Goal: Information Seeking & Learning: Learn about a topic

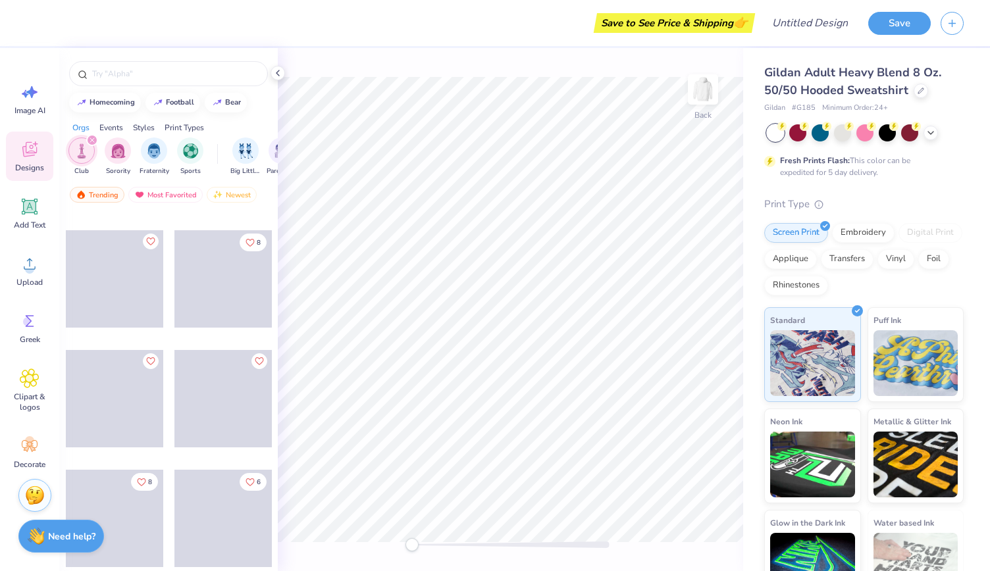
scroll to position [1662, 0]
click at [171, 72] on input "text" at bounding box center [175, 73] width 169 height 13
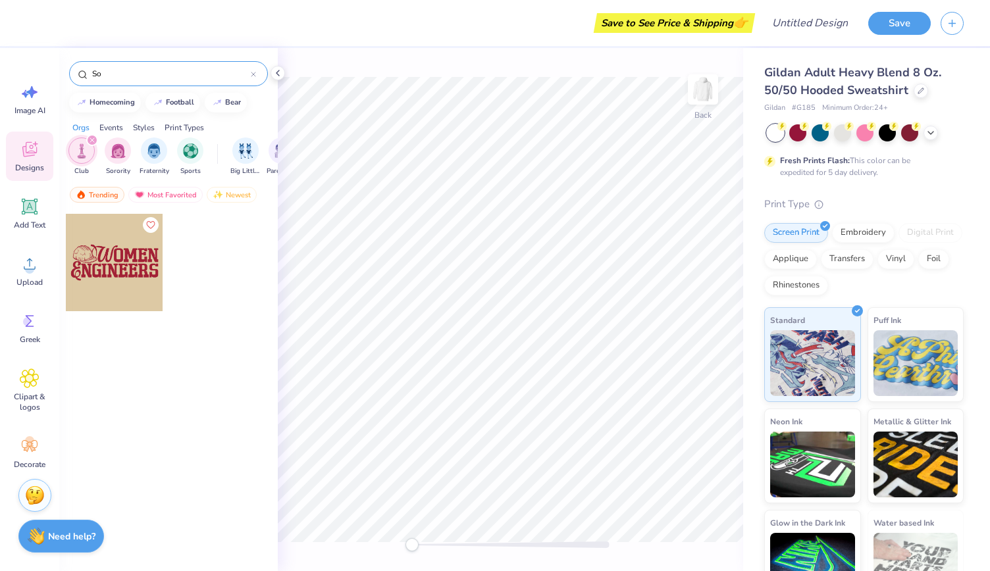
type input "S"
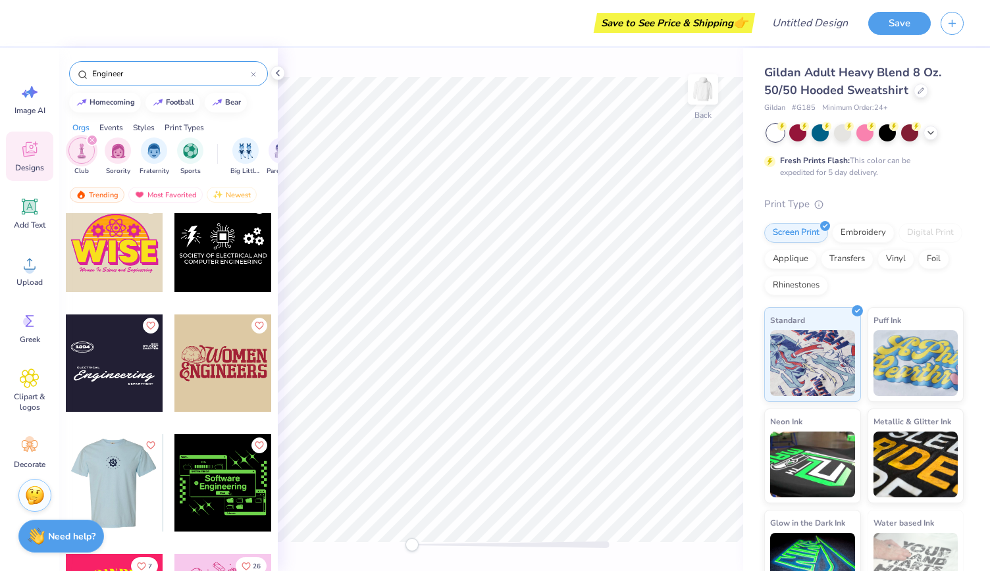
scroll to position [431, 0]
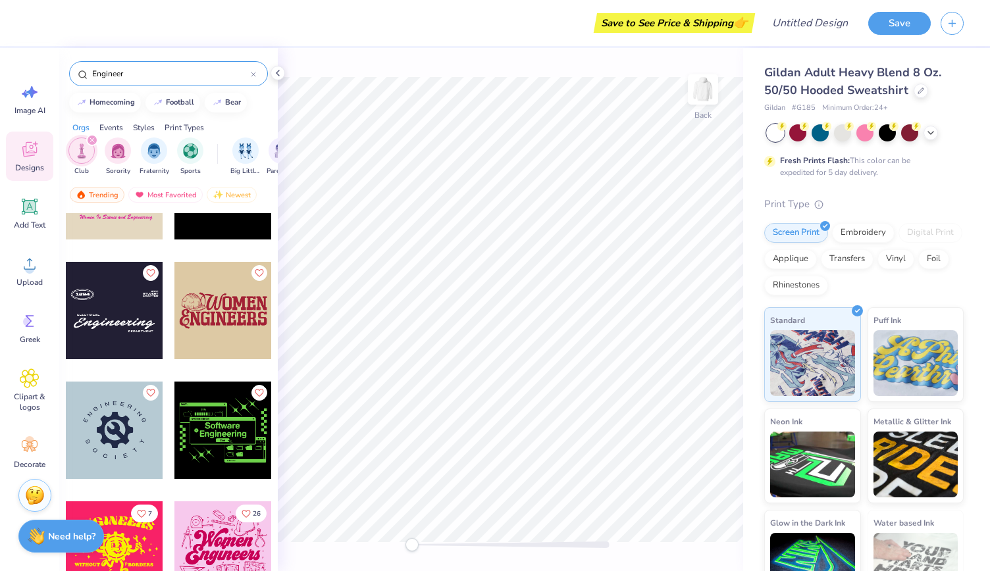
type input "Engineer"
click at [119, 547] on div at bounding box center [114, 550] width 97 height 97
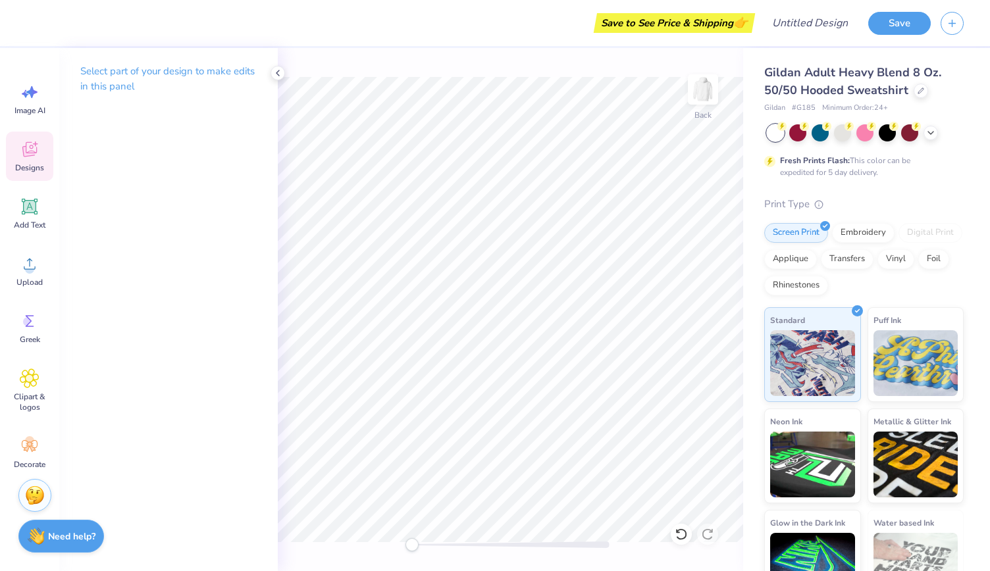
click at [32, 157] on icon at bounding box center [30, 150] width 20 height 20
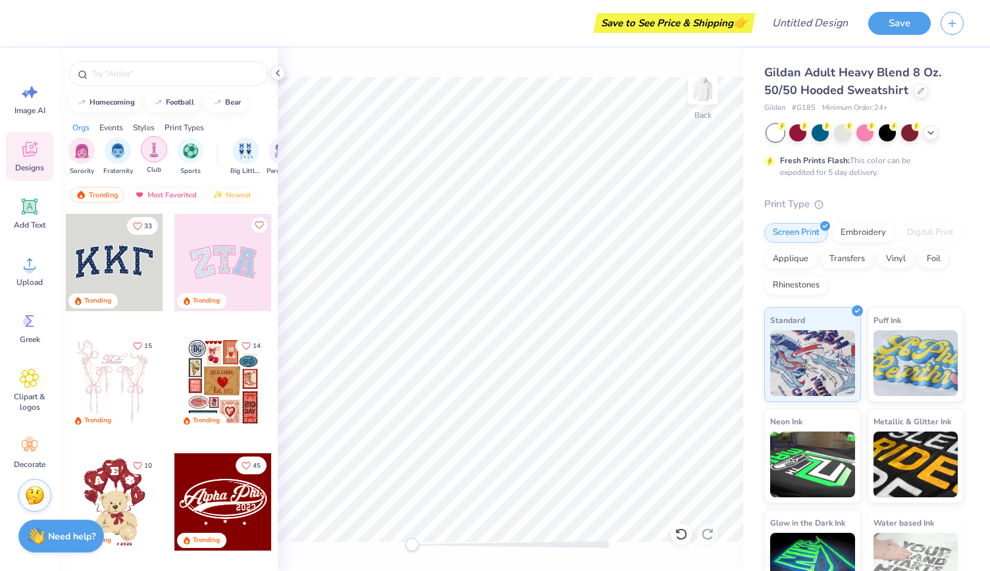
click at [150, 156] on div "filter for Club" at bounding box center [154, 149] width 26 height 26
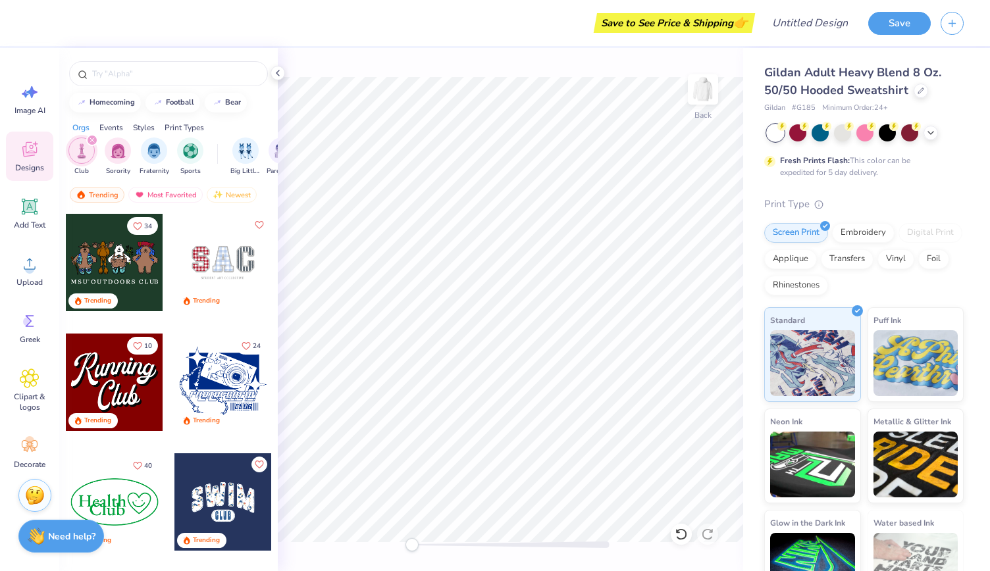
scroll to position [145, 0]
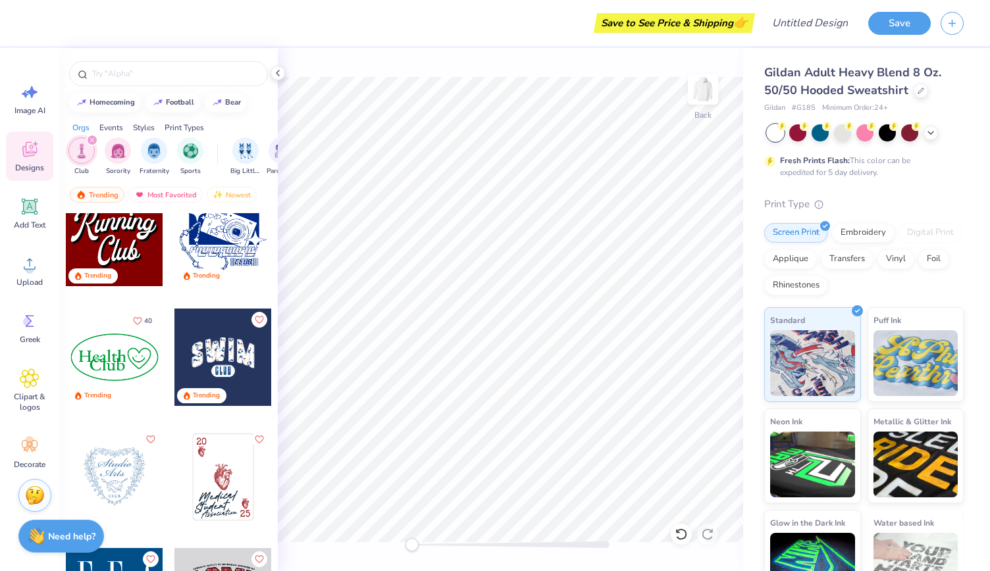
click at [229, 358] on div at bounding box center [222, 357] width 97 height 97
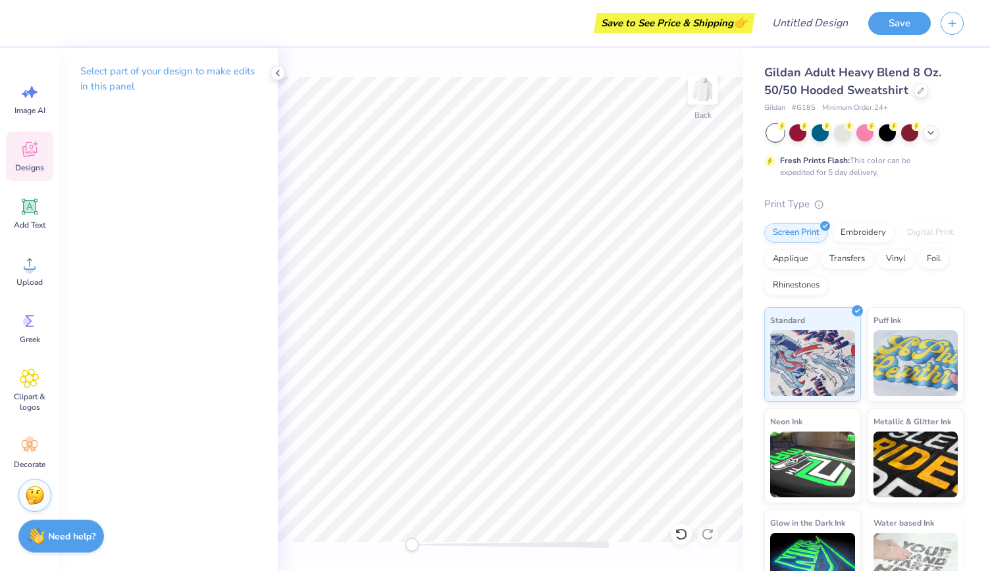
click at [35, 161] on div "Designs" at bounding box center [29, 156] width 47 height 49
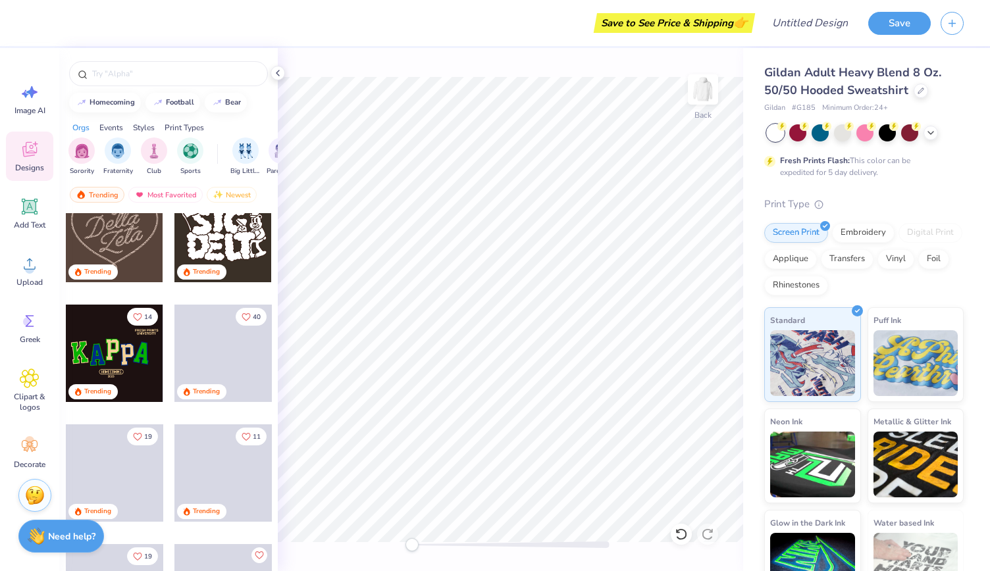
scroll to position [448, 0]
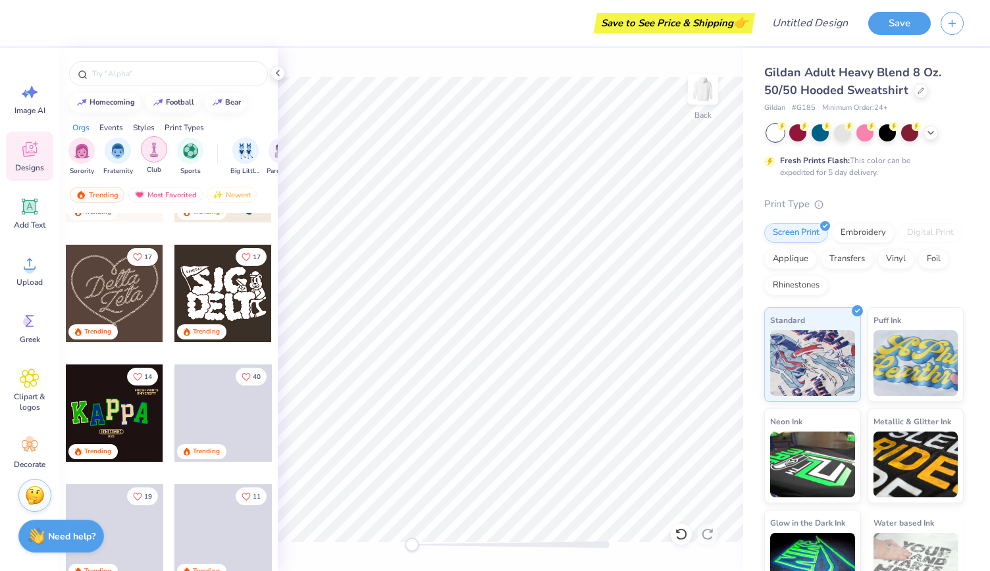
click at [150, 149] on img "filter for Club" at bounding box center [154, 149] width 14 height 15
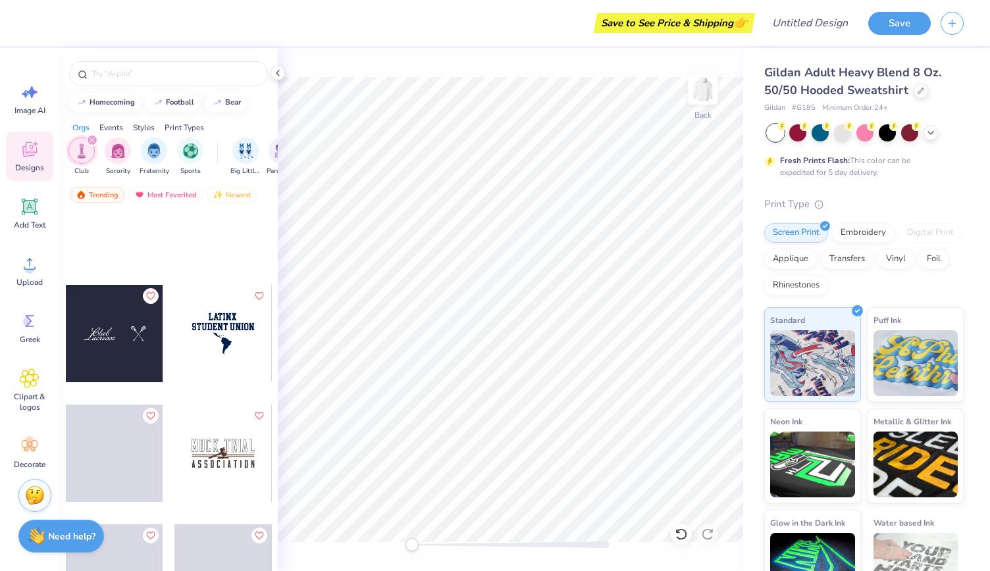
scroll to position [5373, 0]
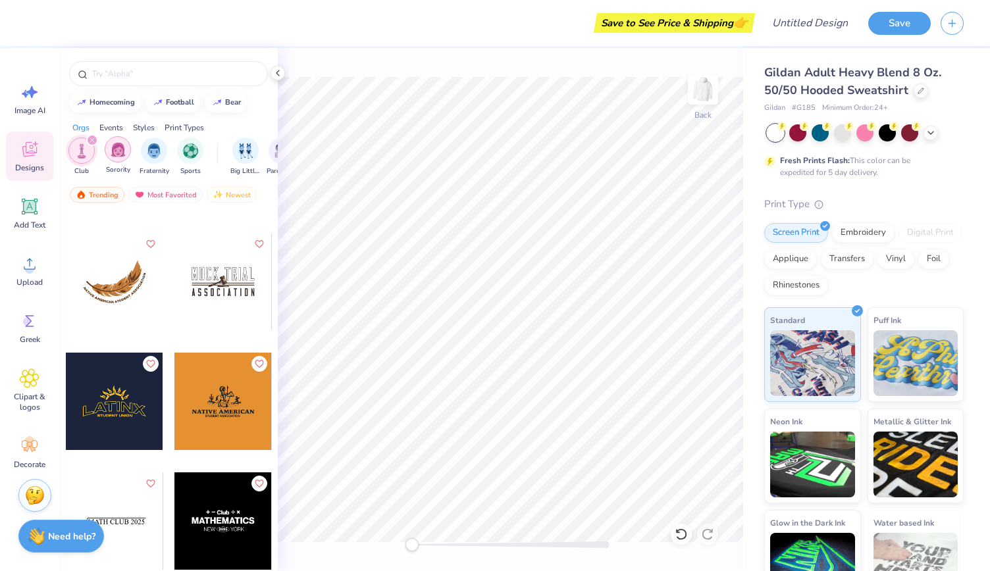
click at [111, 145] on img "filter for Sorority" at bounding box center [118, 149] width 15 height 15
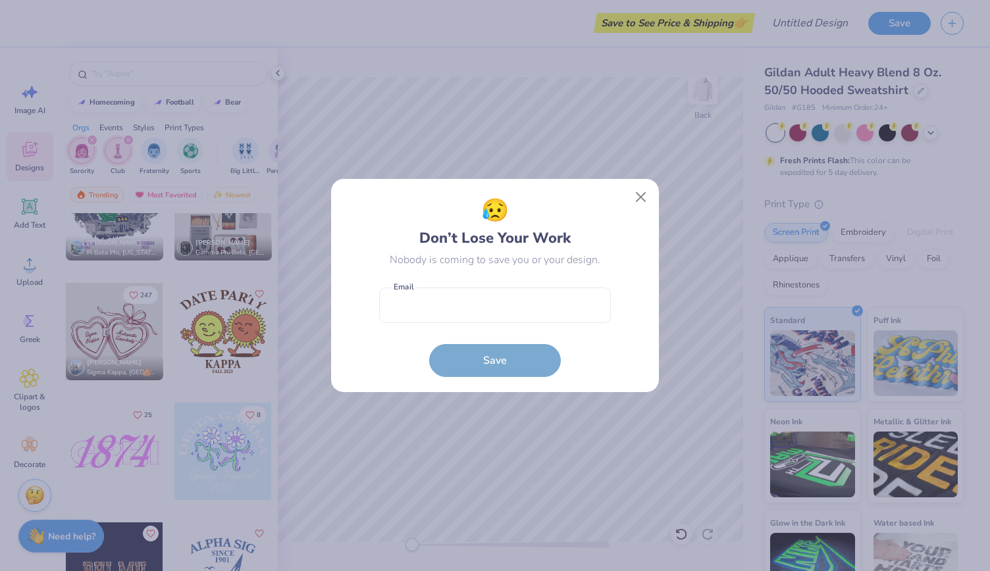
scroll to position [5779, 0]
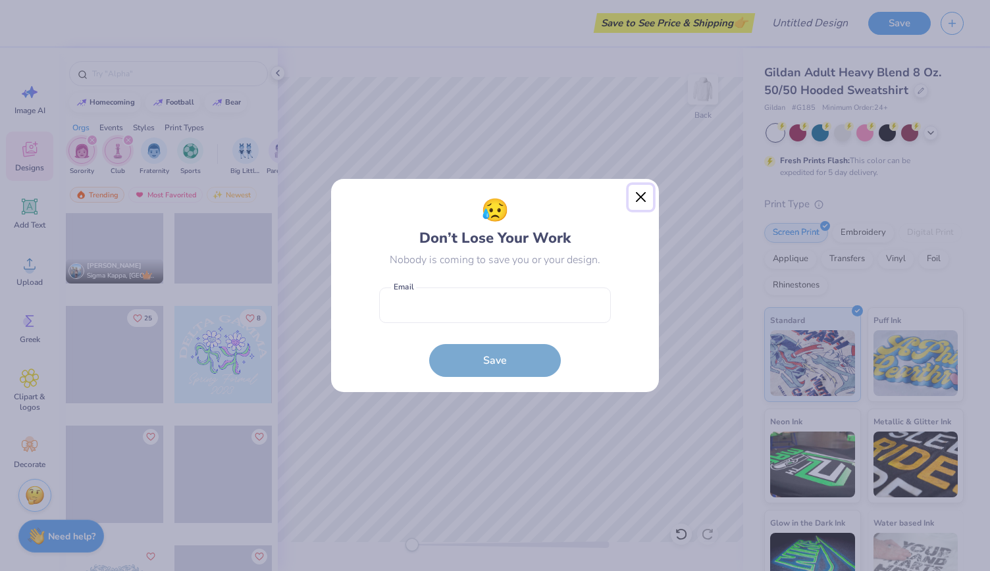
click at [638, 198] on button "Close" at bounding box center [641, 197] width 25 height 25
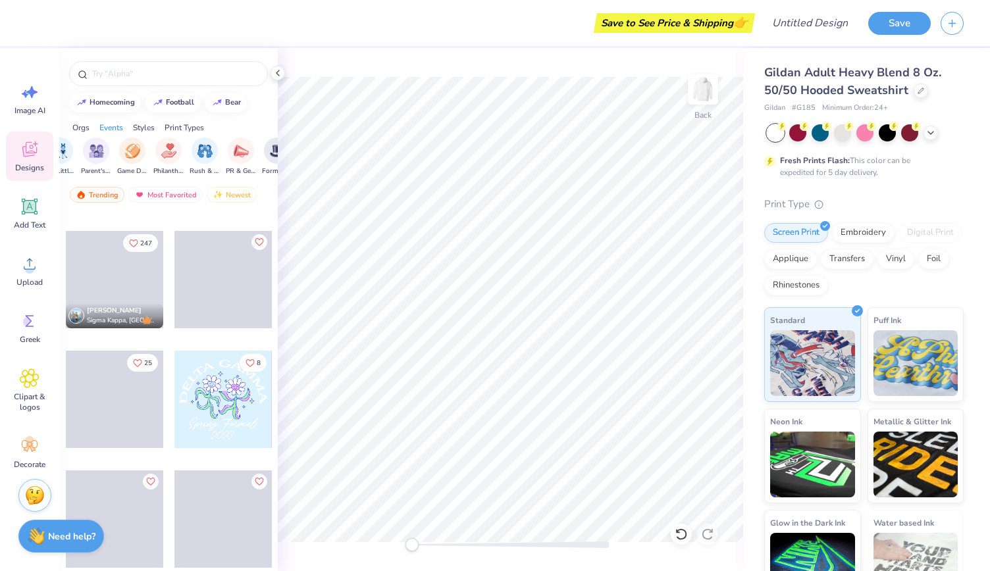
scroll to position [0, 0]
click at [129, 143] on div "filter for Club" at bounding box center [128, 140] width 12 height 12
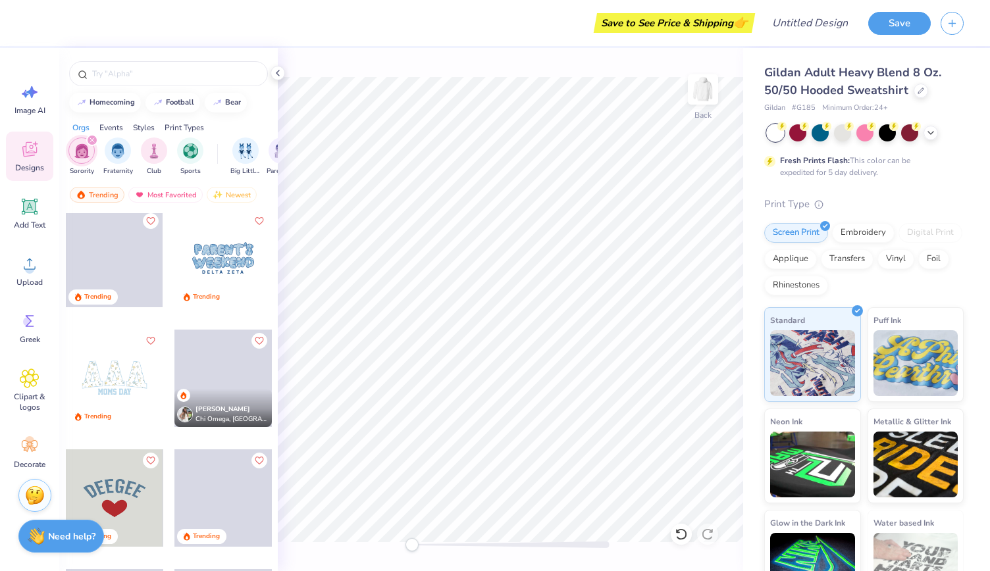
scroll to position [4295, 0]
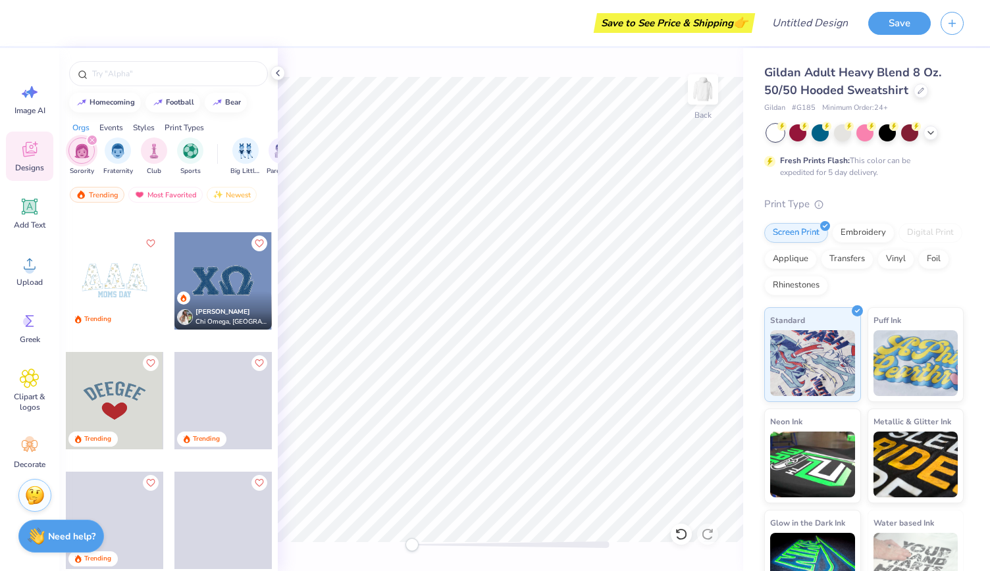
click at [139, 277] on div at bounding box center [114, 280] width 97 height 97
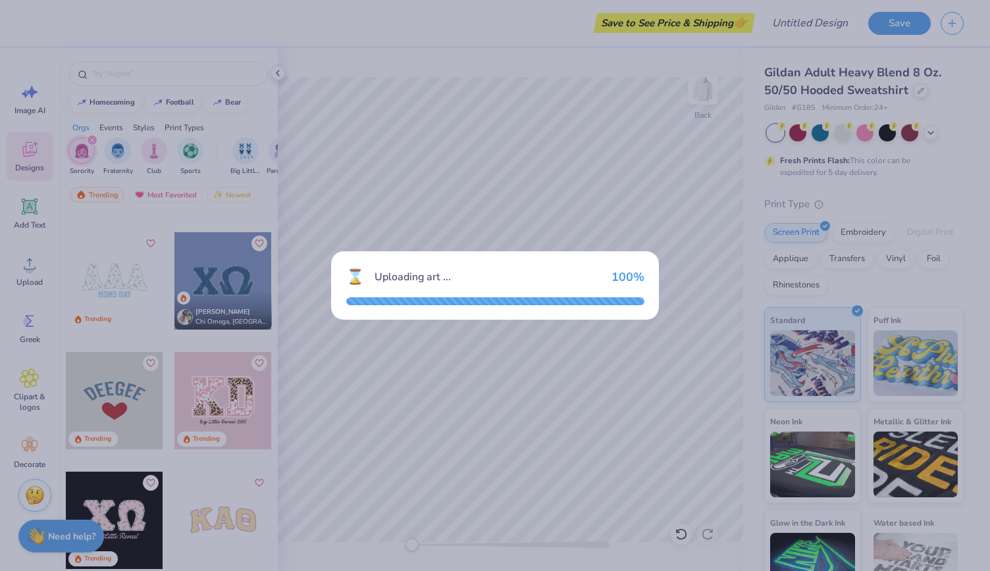
click at [365, 230] on div "⌛ Uploading art ... 100 %" at bounding box center [495, 285] width 990 height 571
